Goal: Contribute content

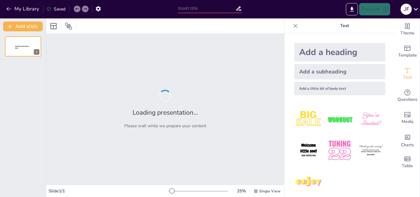
type input "Desentrañando la Tragedia de Ayotzinapa: Un Análisis desde las Ciencias Sociales"
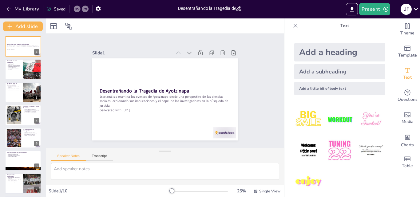
click at [294, 25] on icon at bounding box center [296, 26] width 4 height 4
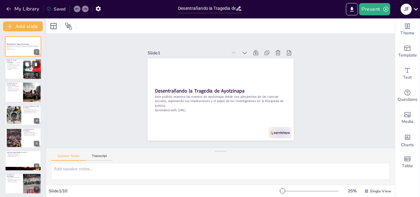
click at [21, 68] on p "La interrelación de violencia e impunidad" at bounding box center [13, 69] width 15 height 2
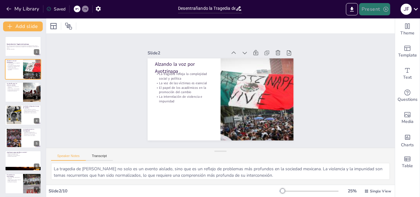
click at [377, 10] on button "Present" at bounding box center [374, 9] width 31 height 12
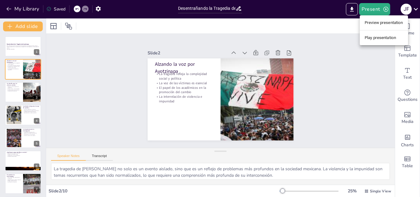
click at [383, 177] on div at bounding box center [210, 98] width 420 height 197
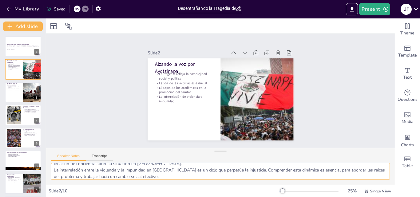
scroll to position [40, 0]
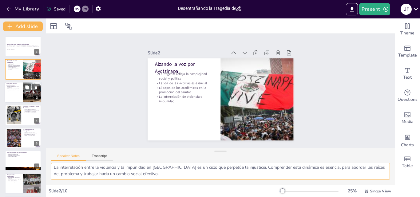
click at [20, 91] on p "Propuestas de soluciones" at bounding box center [13, 90] width 15 height 1
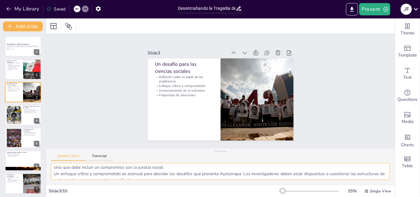
scroll to position [0, 0]
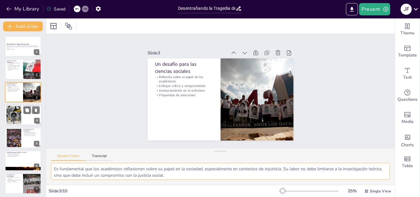
click at [16, 111] on div at bounding box center [13, 115] width 25 height 19
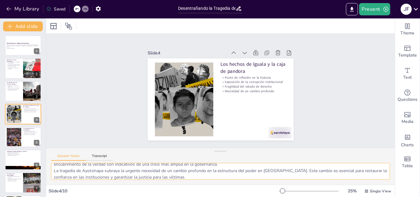
scroll to position [40, 0]
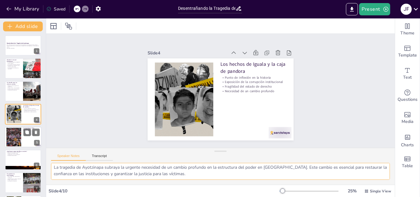
click at [16, 135] on div at bounding box center [13, 137] width 45 height 19
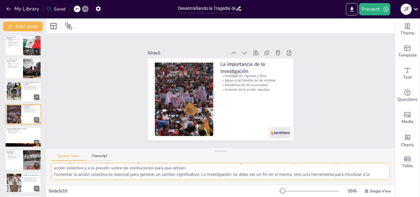
scroll to position [37, 0]
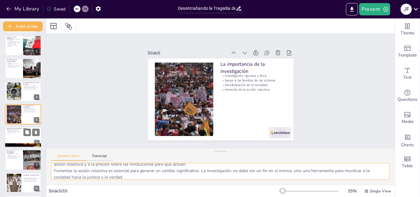
click at [11, 133] on p "Promoción de la verdad" at bounding box center [22, 132] width 33 height 1
type textarea "La defensa de los derechos humanos es una responsabilidad fundamental para los …"
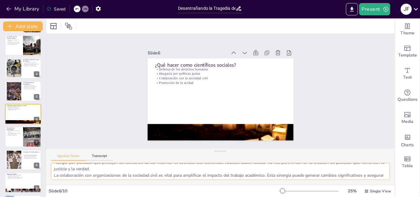
scroll to position [25, 0]
